Goal: Transaction & Acquisition: Purchase product/service

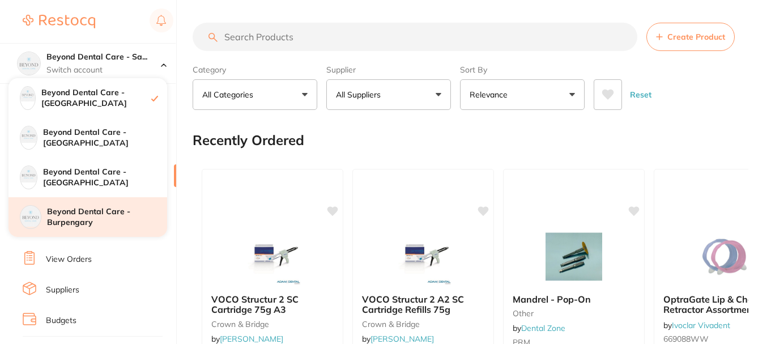
click at [96, 214] on h4 "Beyond Dental Care - Burpengary" at bounding box center [107, 217] width 120 height 22
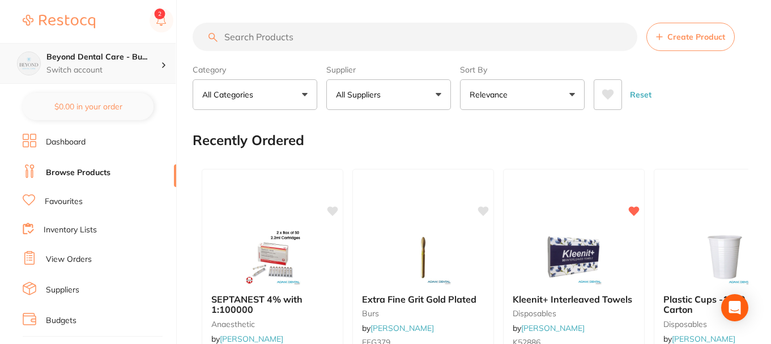
click at [132, 66] on p "Switch account" at bounding box center [103, 70] width 114 height 11
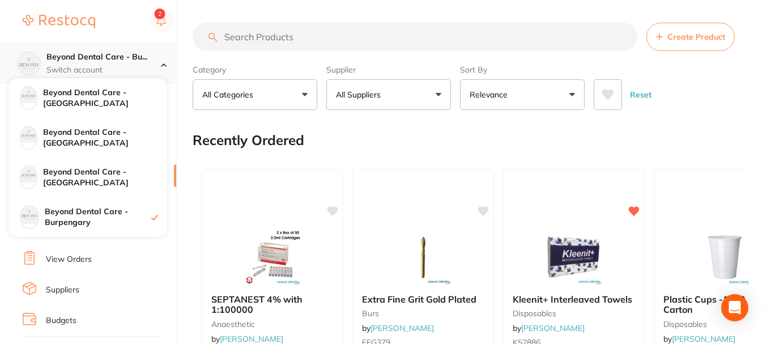
click at [132, 66] on p "Switch account" at bounding box center [103, 70] width 114 height 11
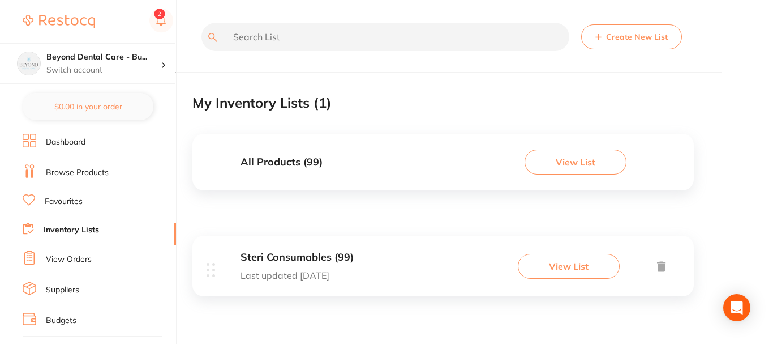
click at [387, 260] on div "Steri Consumables (99) Last updated [DATE] View List" at bounding box center [443, 266] width 502 height 61
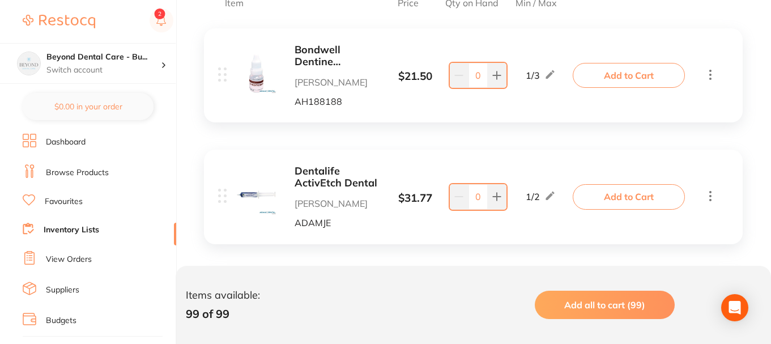
scroll to position [283, 0]
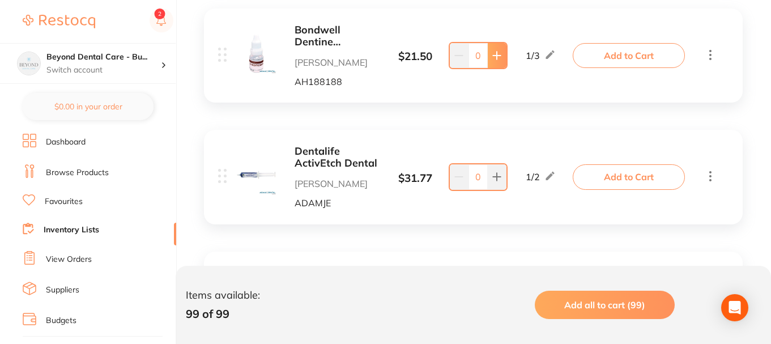
click at [495, 62] on button at bounding box center [496, 55] width 19 height 25
type input "1"
click at [482, 95] on div "Bondwell Dentine Conditioner Adam Dental AH188188 $ 21.50 1 / 3 1 1 / 3 Add to …" at bounding box center [473, 55] width 538 height 94
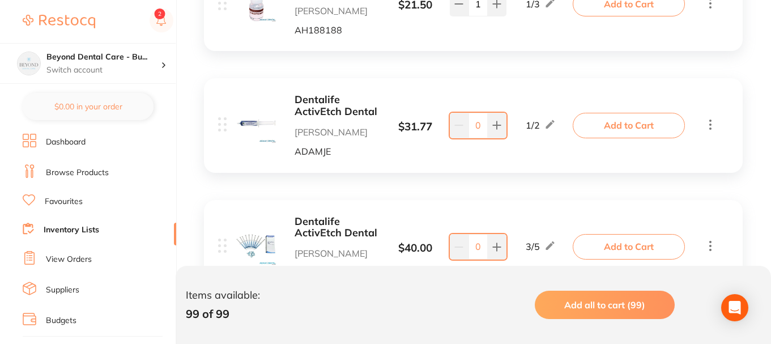
scroll to position [340, 0]
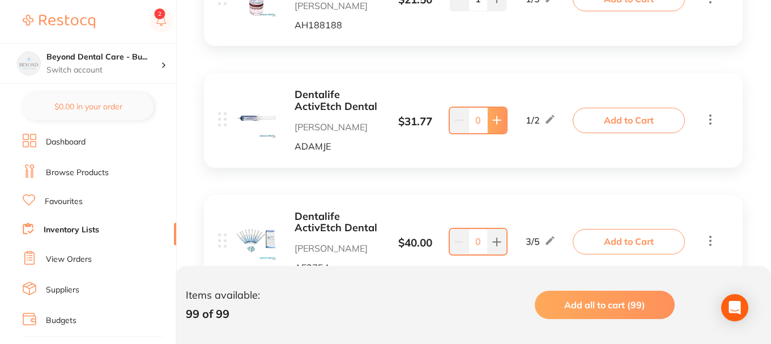
click at [496, 118] on icon at bounding box center [496, 120] width 7 height 7
type input "2"
click at [460, 135] on div "Dentalife ActivEtch Dental Adam Dental ADAMJE $ 31.77 1 / 2 2 1 / 2" at bounding box center [397, 120] width 358 height 62
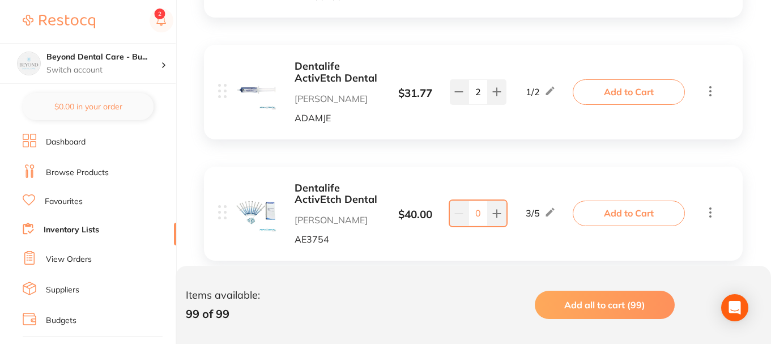
scroll to position [396, 0]
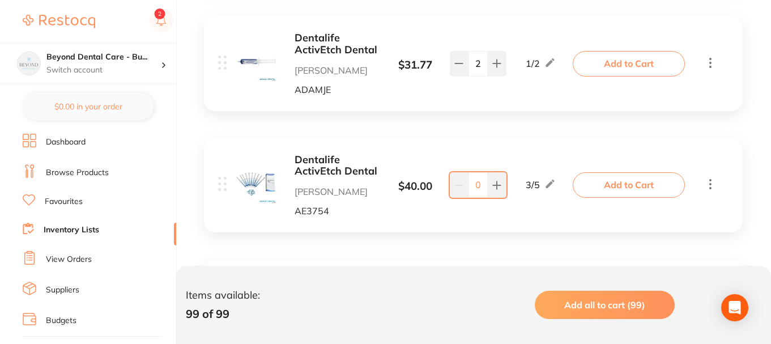
click at [317, 48] on b "Dentalife ActivEtch Dental" at bounding box center [336, 43] width 85 height 23
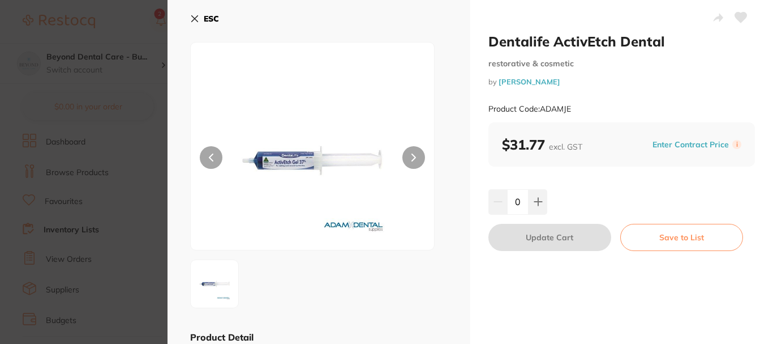
click at [197, 14] on icon at bounding box center [194, 18] width 9 height 9
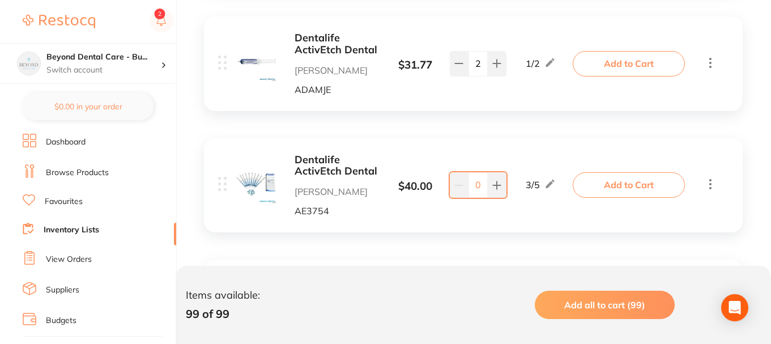
click at [269, 180] on img at bounding box center [256, 183] width 40 height 40
click at [267, 182] on img at bounding box center [256, 183] width 40 height 40
click at [324, 172] on b "Dentalife ActivEtch Dental" at bounding box center [336, 165] width 85 height 23
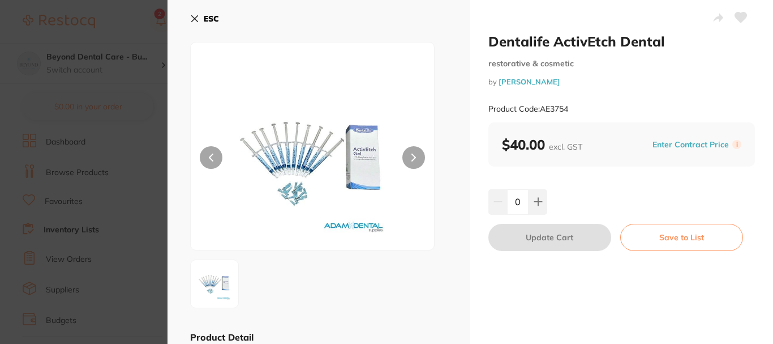
click at [191, 16] on icon at bounding box center [194, 18] width 9 height 9
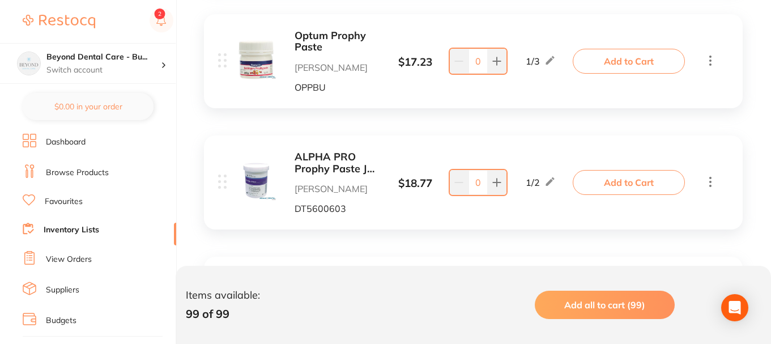
scroll to position [1529, 0]
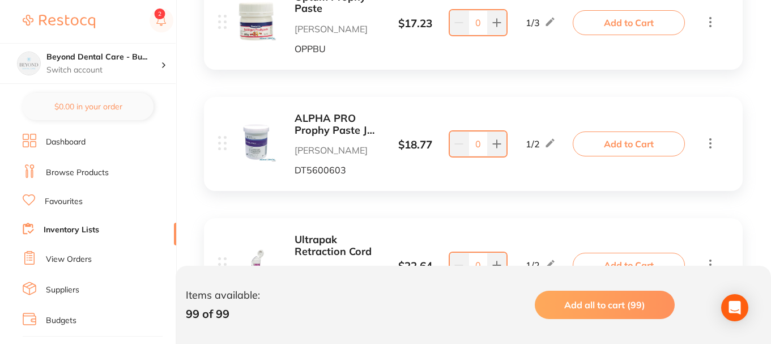
click at [700, 139] on div "Add to Cart" at bounding box center [646, 143] width 141 height 25
click at [703, 140] on div "Add to Cart" at bounding box center [646, 143] width 141 height 25
click at [707, 142] on icon at bounding box center [710, 143] width 14 height 14
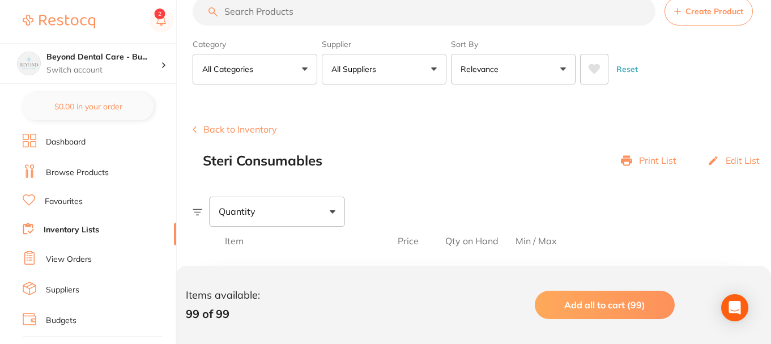
scroll to position [0, 0]
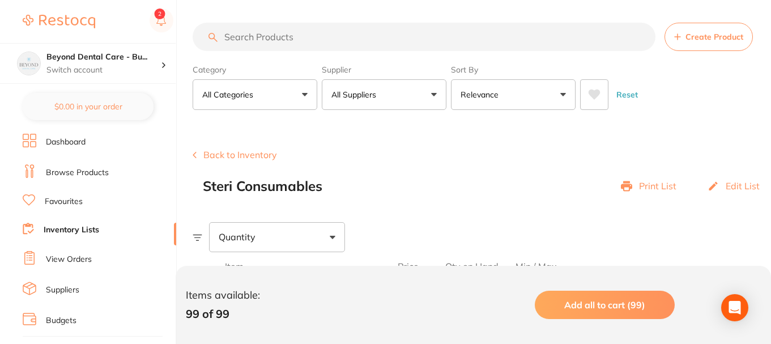
click at [307, 94] on button "All Categories" at bounding box center [254, 94] width 125 height 31
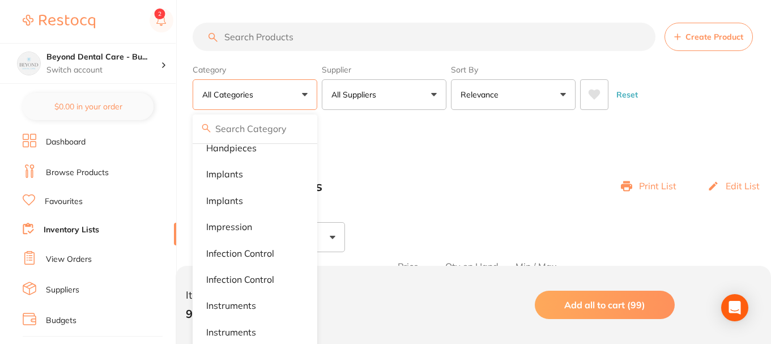
scroll to position [623, 0]
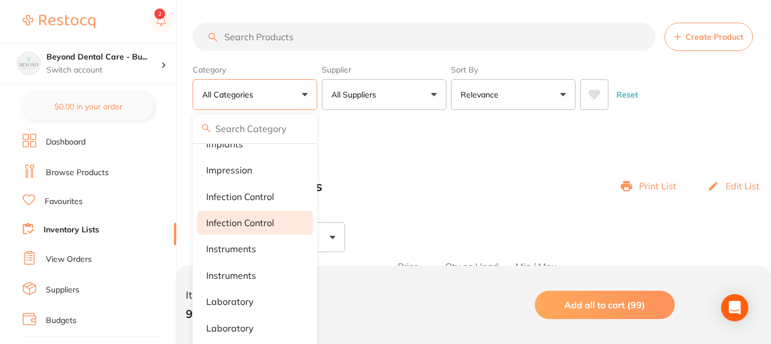
click at [255, 229] on li "Infection Control" at bounding box center [254, 223] width 115 height 24
click at [422, 176] on div "Back to Inventory Steri Consumables Print List Edit List" at bounding box center [481, 171] width 578 height 44
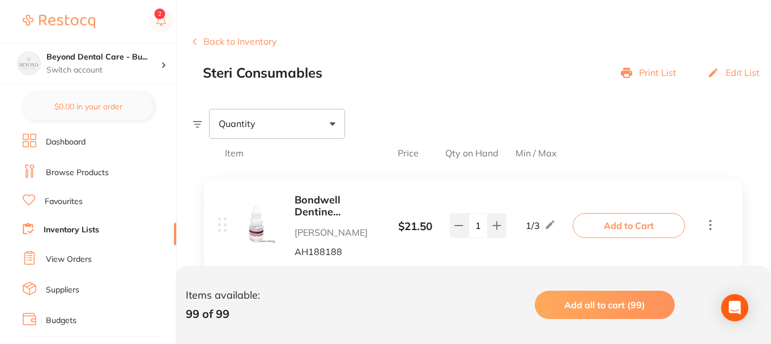
scroll to position [0, 0]
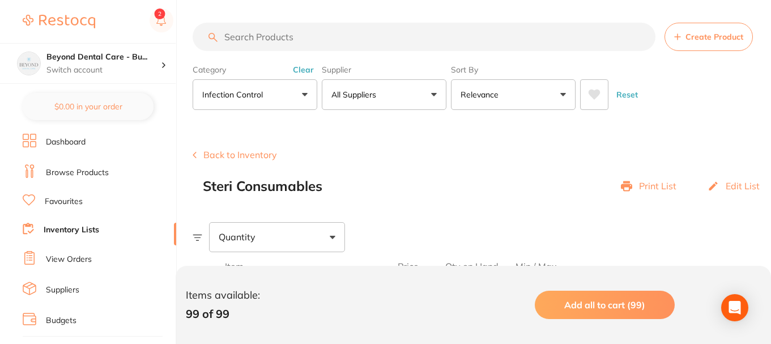
click at [327, 237] on div "Quantity" at bounding box center [277, 236] width 136 height 29
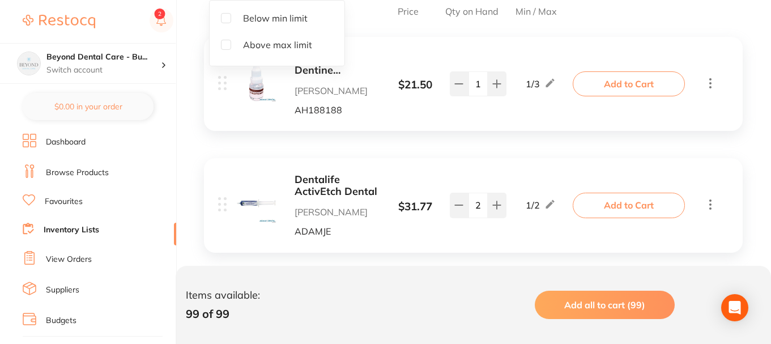
scroll to position [226, 0]
